Goal: Navigation & Orientation: Find specific page/section

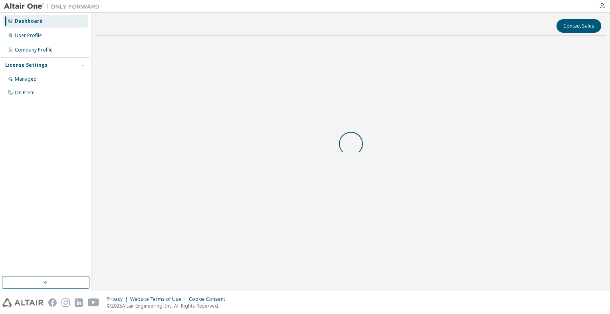
click at [251, 102] on div at bounding box center [351, 144] width 511 height 204
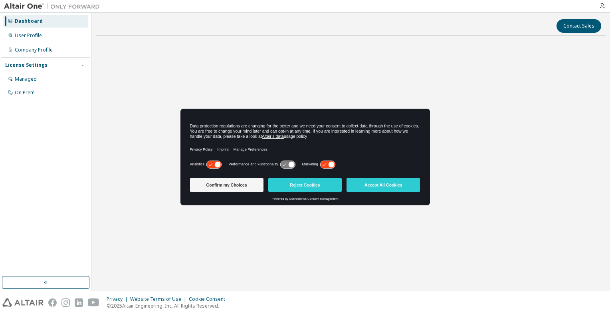
click at [228, 87] on div "Start a free trial in the Altair Marketplace" at bounding box center [351, 144] width 511 height 204
click at [26, 37] on div "User Profile" at bounding box center [28, 35] width 27 height 6
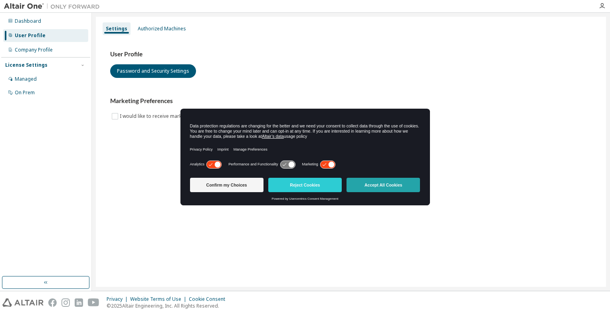
click at [369, 181] on button "Accept All Cookies" at bounding box center [384, 185] width 74 height 14
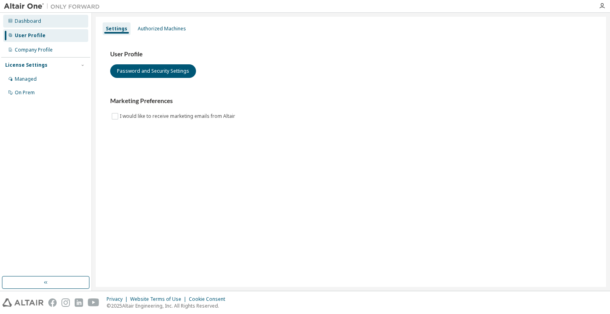
click at [38, 21] on div "Dashboard" at bounding box center [28, 21] width 26 height 6
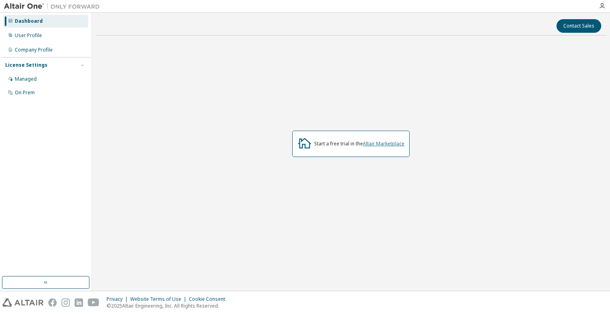
click at [390, 145] on link "Altair Marketplace" at bounding box center [384, 143] width 42 height 7
